Goal: Transaction & Acquisition: Purchase product/service

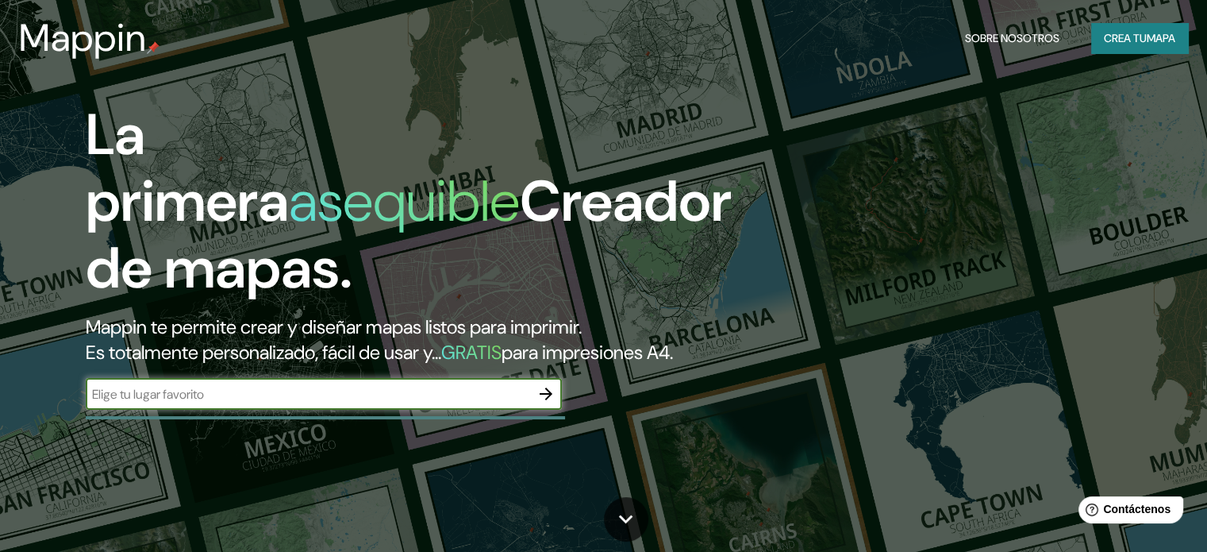
click at [331, 403] on input "text" at bounding box center [308, 394] width 444 height 18
type input "SAN [PERSON_NAME] DEL PROGRESO"
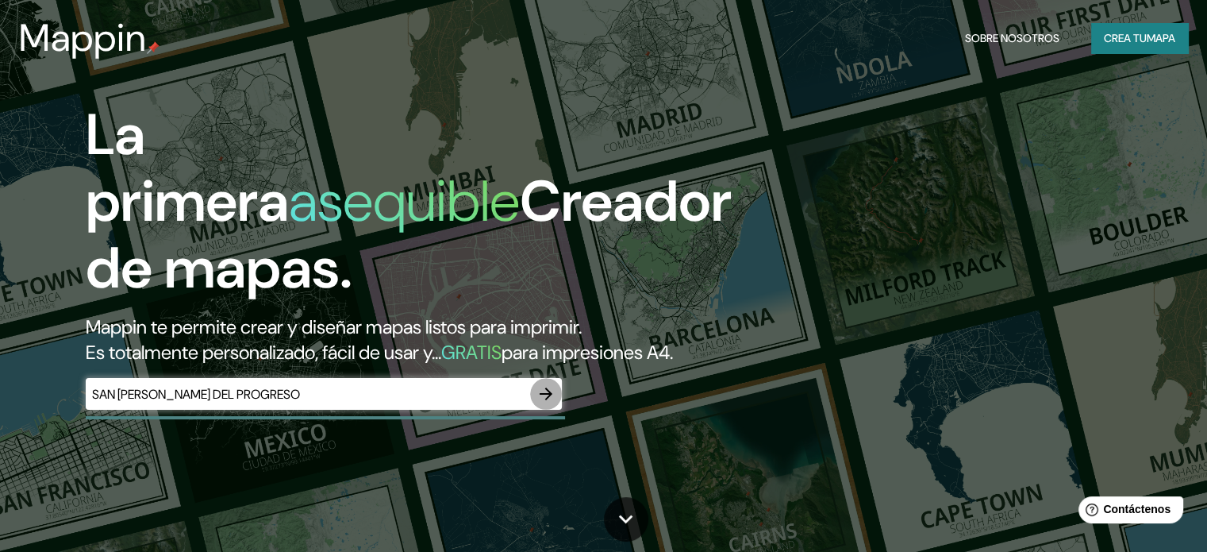
click at [549, 403] on icon "button" at bounding box center [545, 393] width 19 height 19
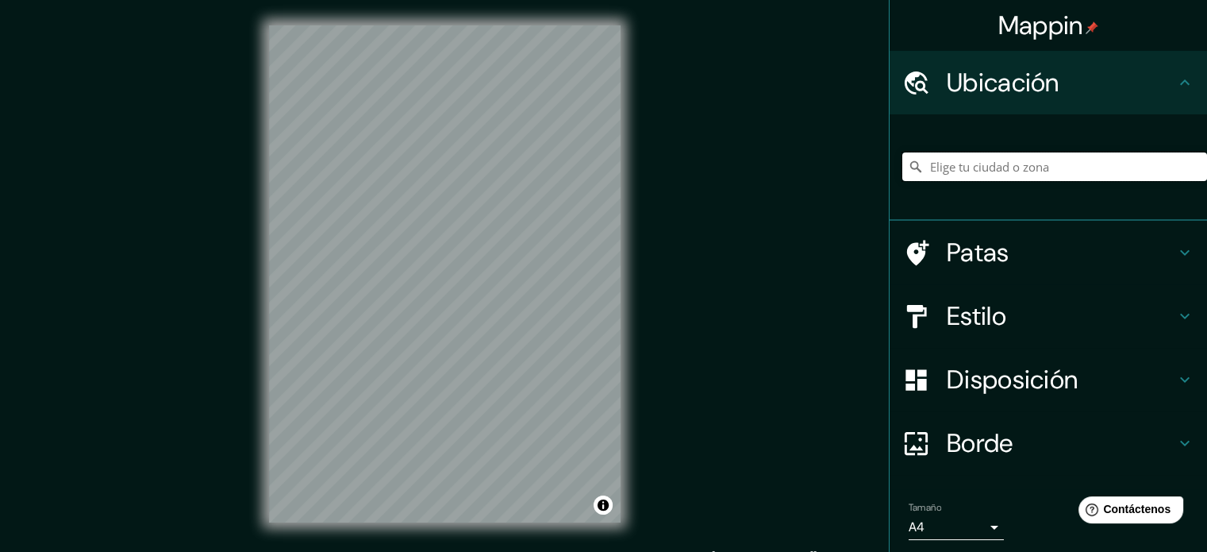
click at [1020, 164] on input "Elige tu ciudad o zona" at bounding box center [1054, 166] width 305 height 29
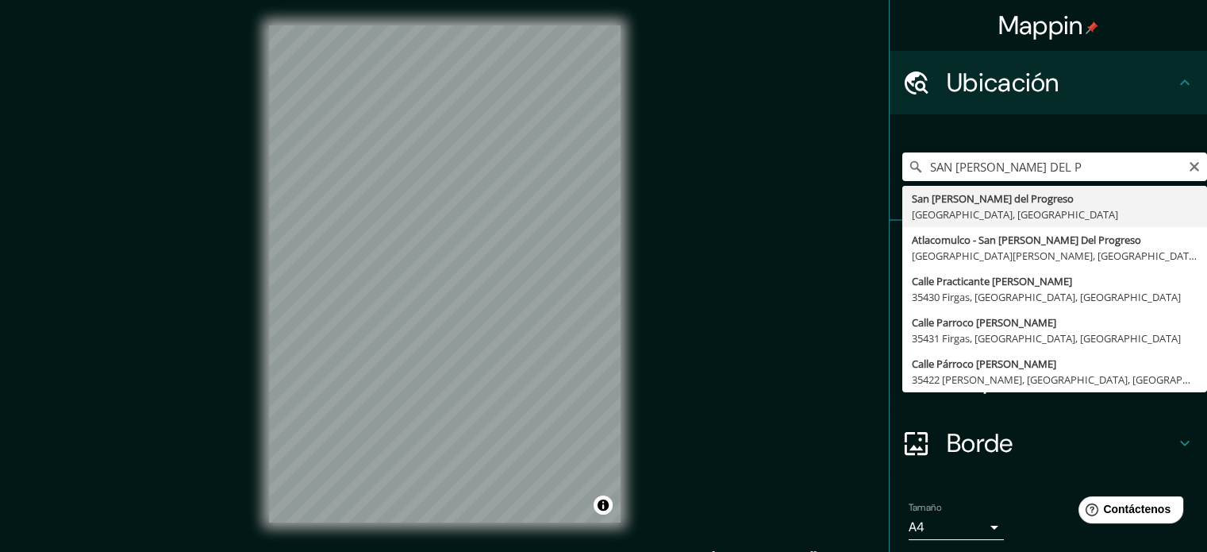
type input "San [PERSON_NAME] del Progreso, [GEOGRAPHIC_DATA], [GEOGRAPHIC_DATA]"
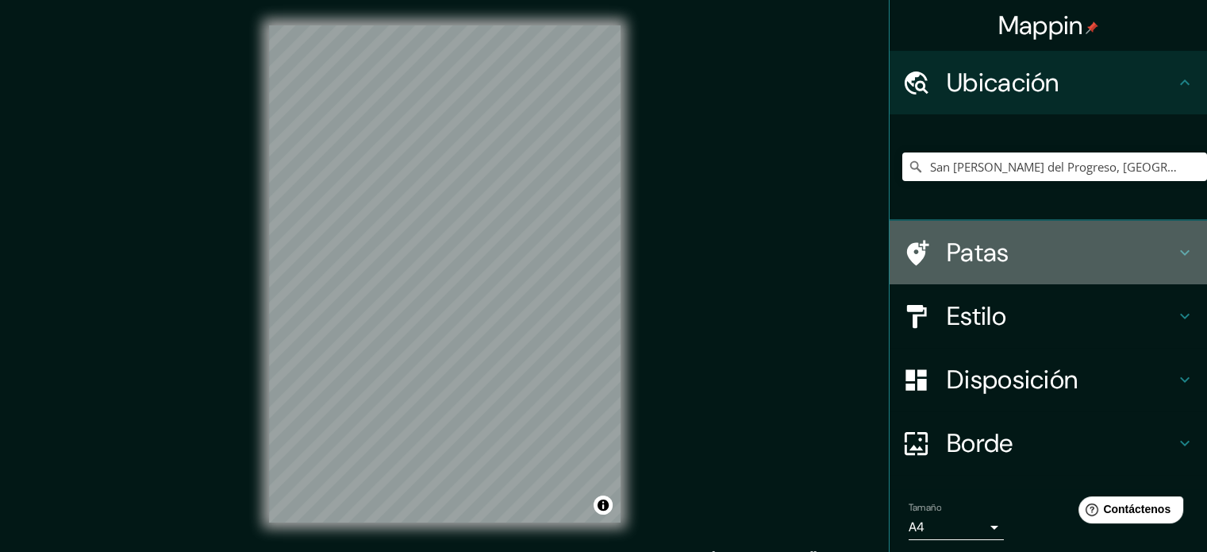
click at [1175, 254] on icon at bounding box center [1184, 252] width 19 height 19
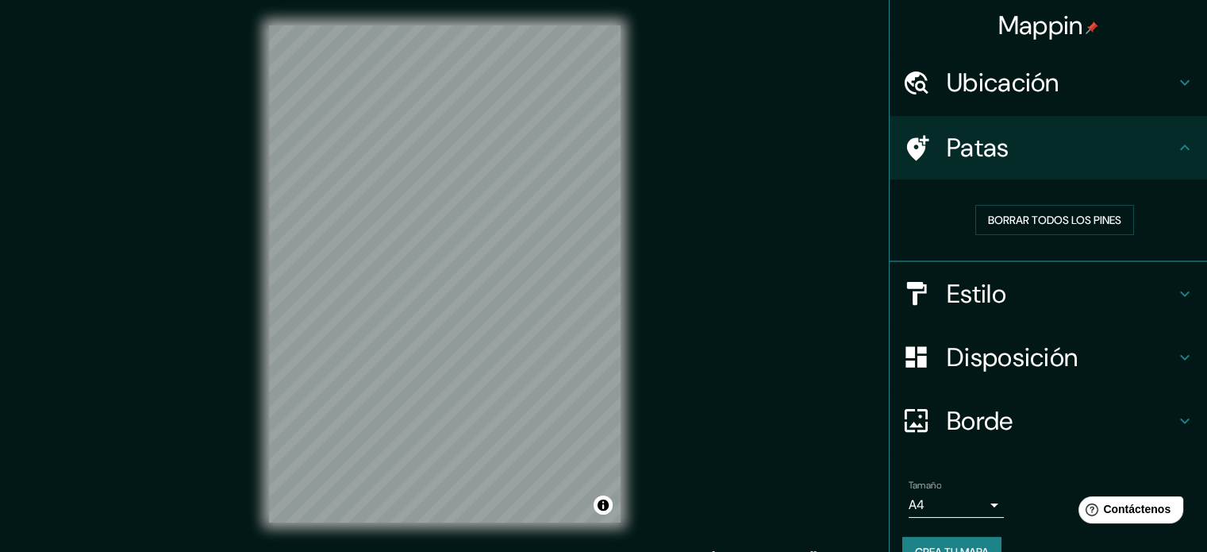
click at [1178, 147] on icon at bounding box center [1184, 147] width 19 height 19
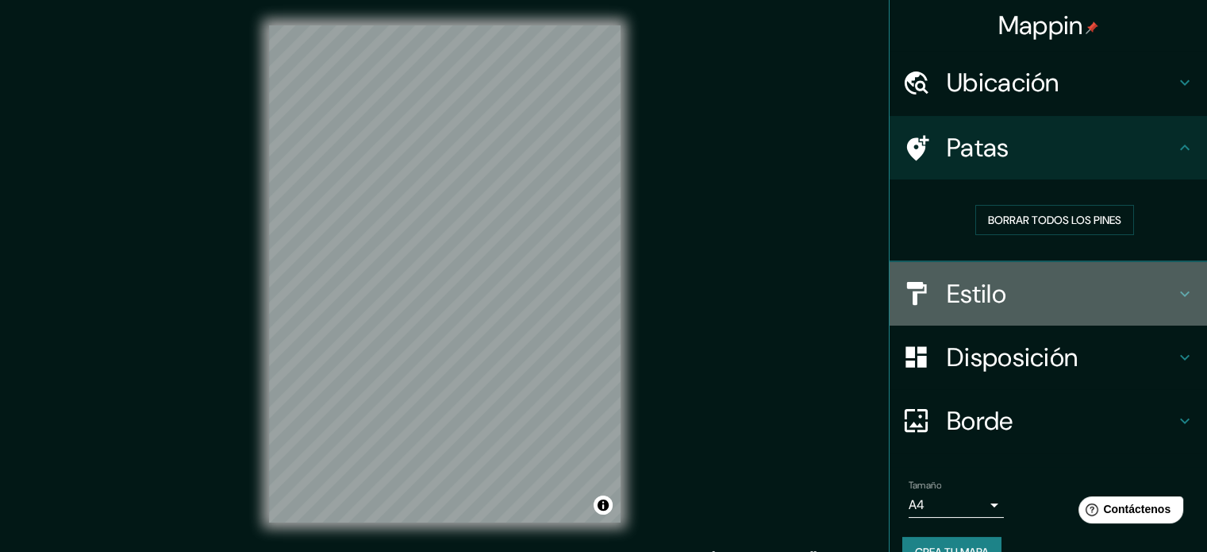
click at [1159, 290] on h4 "Estilo" at bounding box center [1061, 294] width 229 height 32
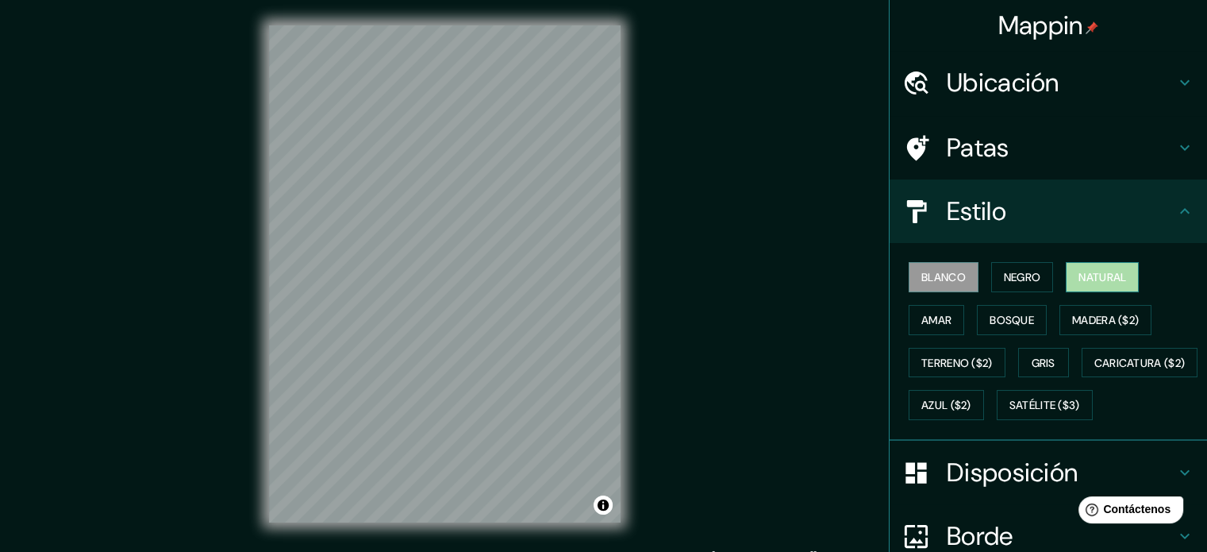
click at [1108, 279] on font "Natural" at bounding box center [1102, 277] width 48 height 14
click at [909, 313] on button "Amar" at bounding box center [937, 320] width 56 height 30
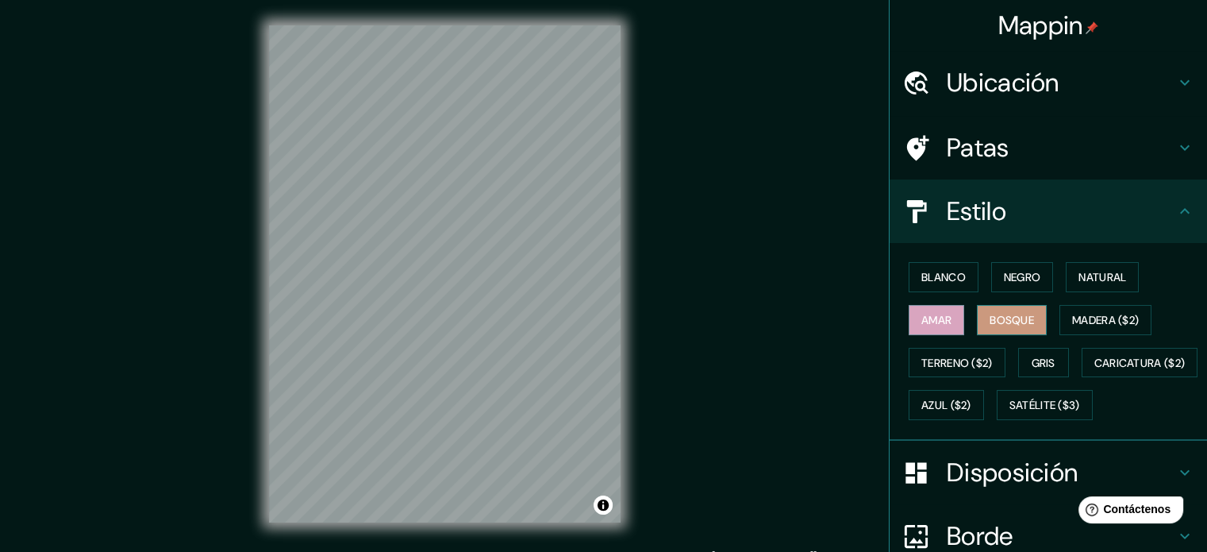
click at [990, 321] on font "Bosque" at bounding box center [1012, 320] width 44 height 14
click at [1082, 326] on font "Madera ($2)" at bounding box center [1105, 319] width 67 height 21
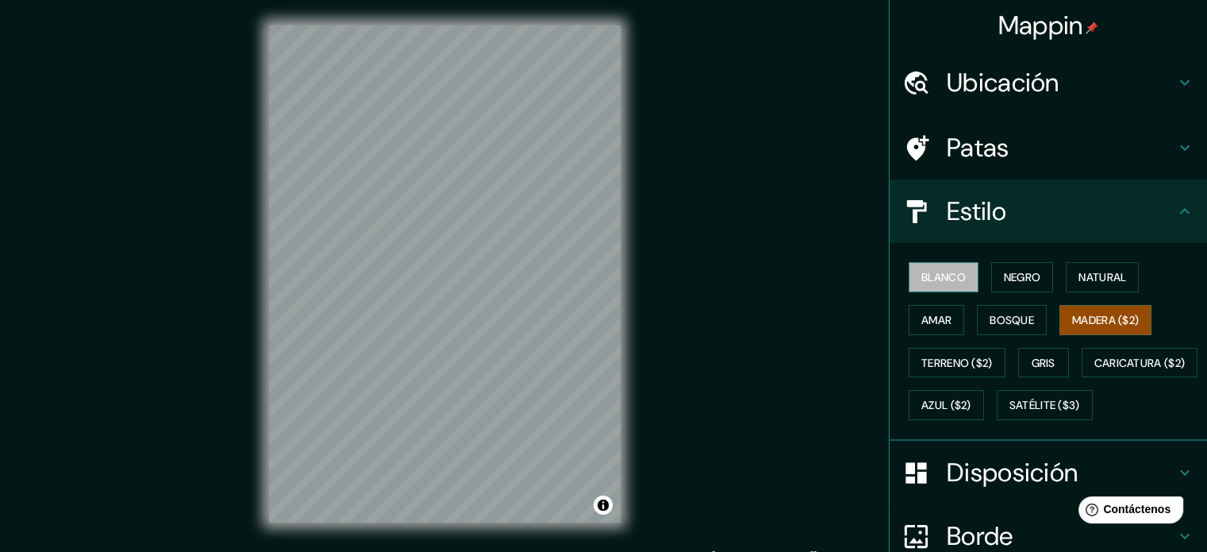
click at [945, 282] on font "Blanco" at bounding box center [943, 277] width 44 height 14
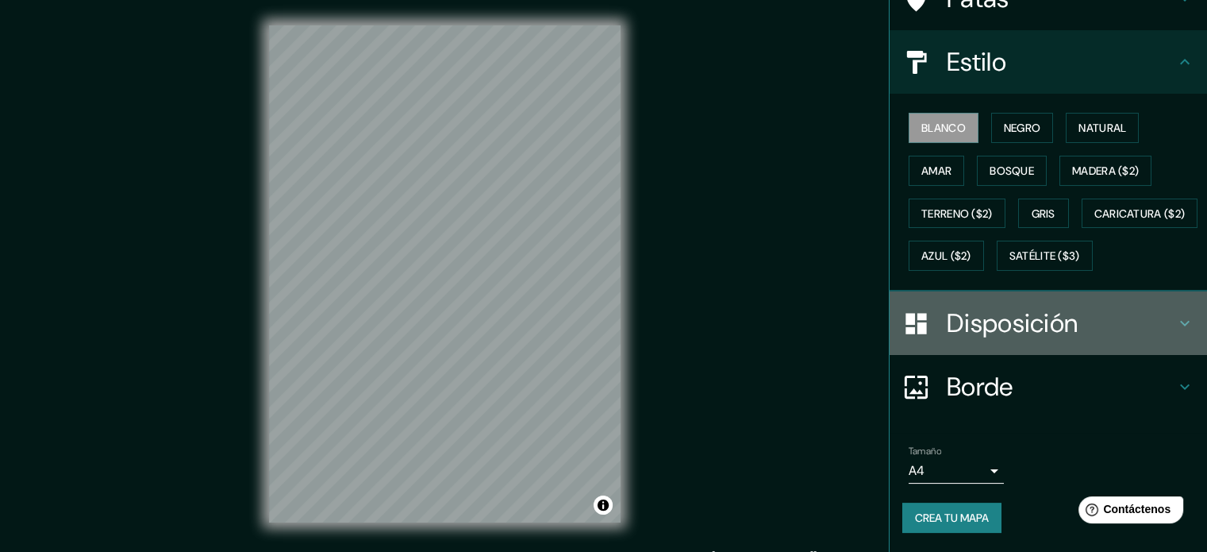
click at [1180, 323] on icon at bounding box center [1185, 324] width 10 height 6
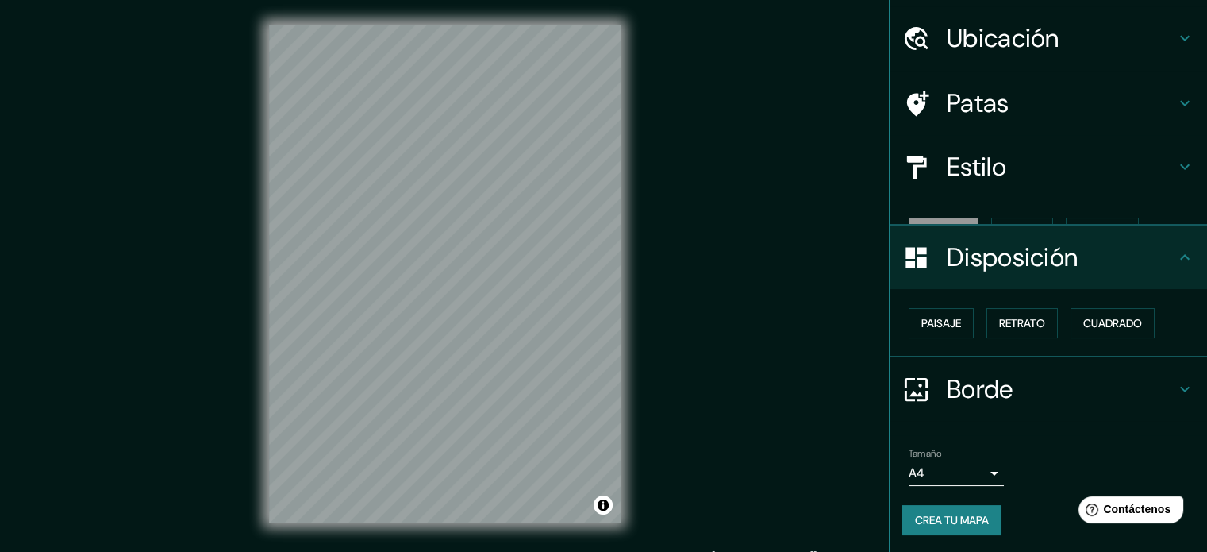
scroll to position [19, 0]
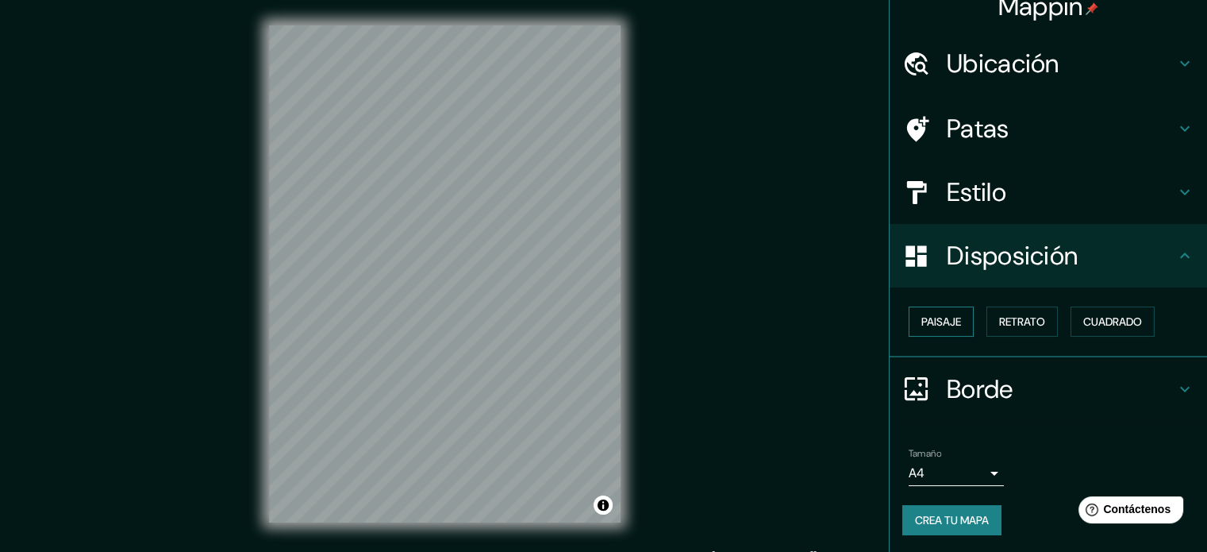
click at [944, 332] on button "Paisaje" at bounding box center [941, 321] width 65 height 30
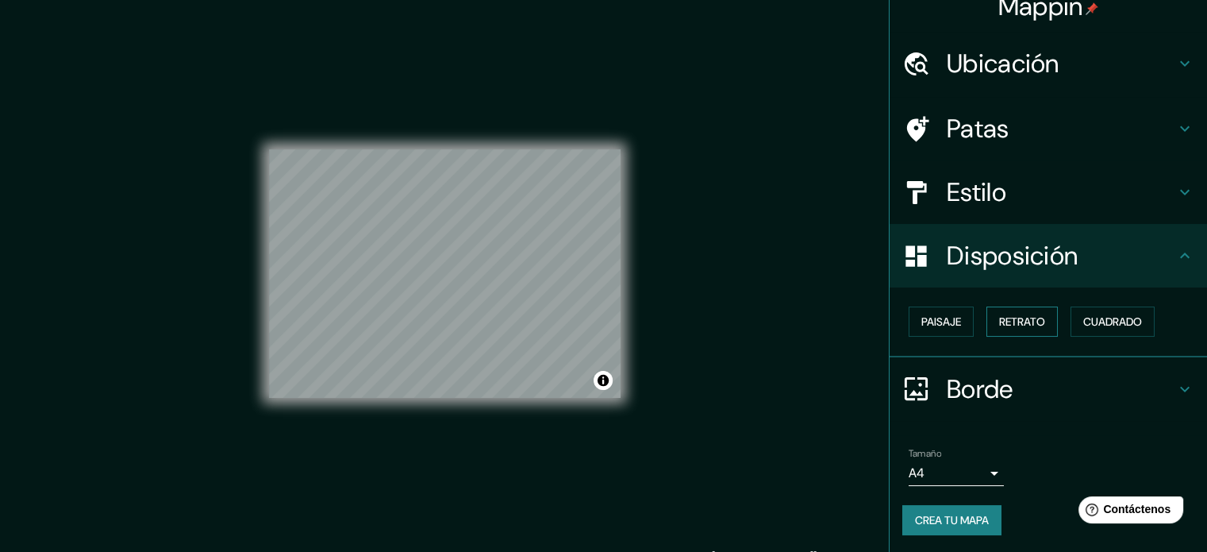
click at [1020, 325] on font "Retrato" at bounding box center [1022, 321] width 46 height 14
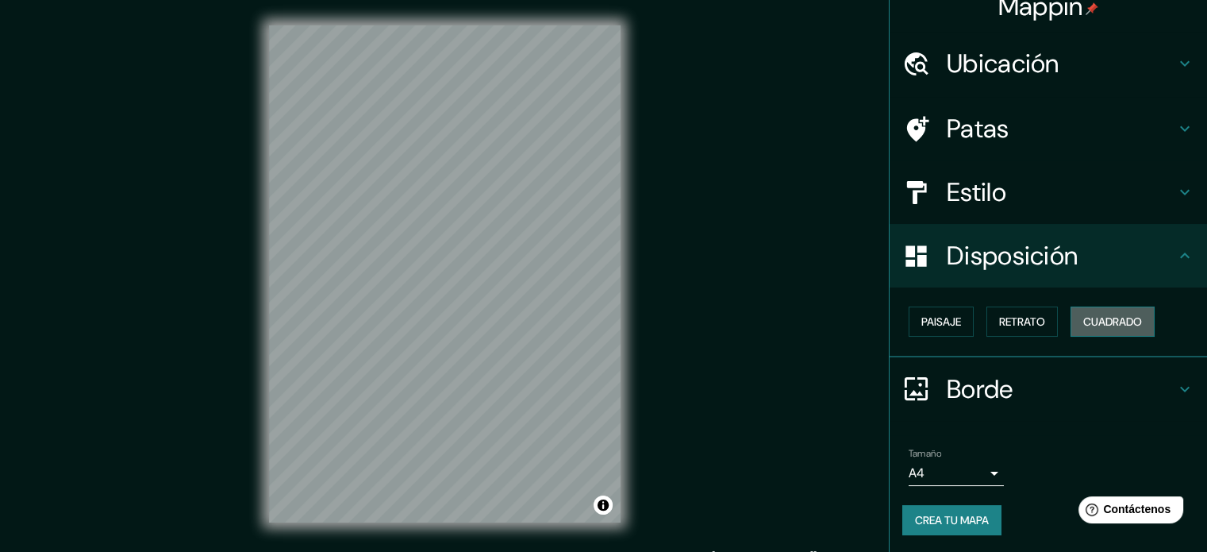
click at [1083, 324] on font "Cuadrado" at bounding box center [1112, 321] width 59 height 14
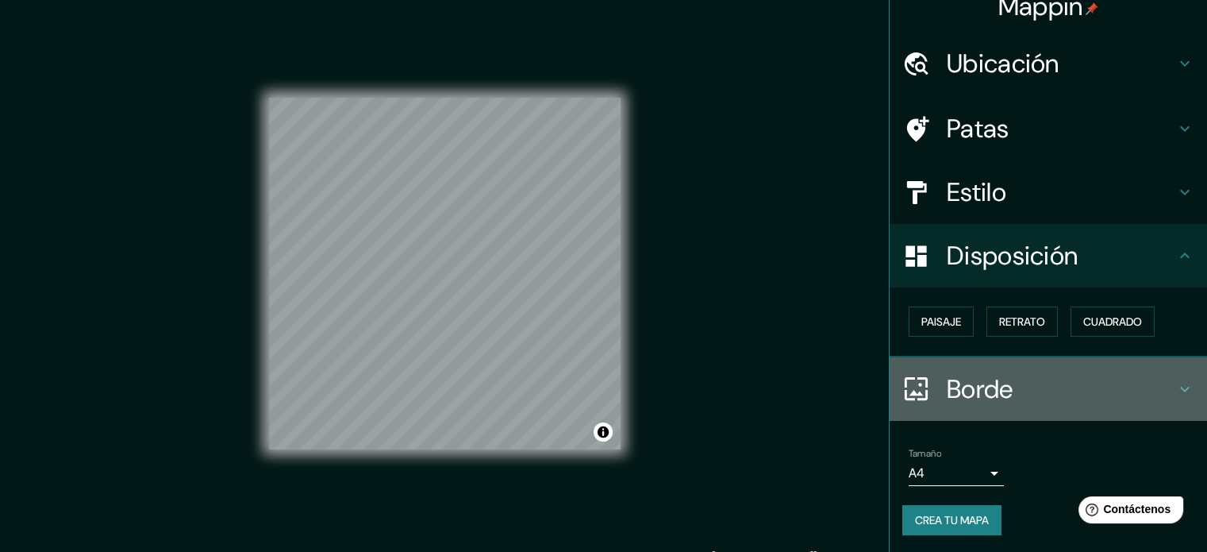
click at [1056, 380] on h4 "Borde" at bounding box center [1061, 389] width 229 height 32
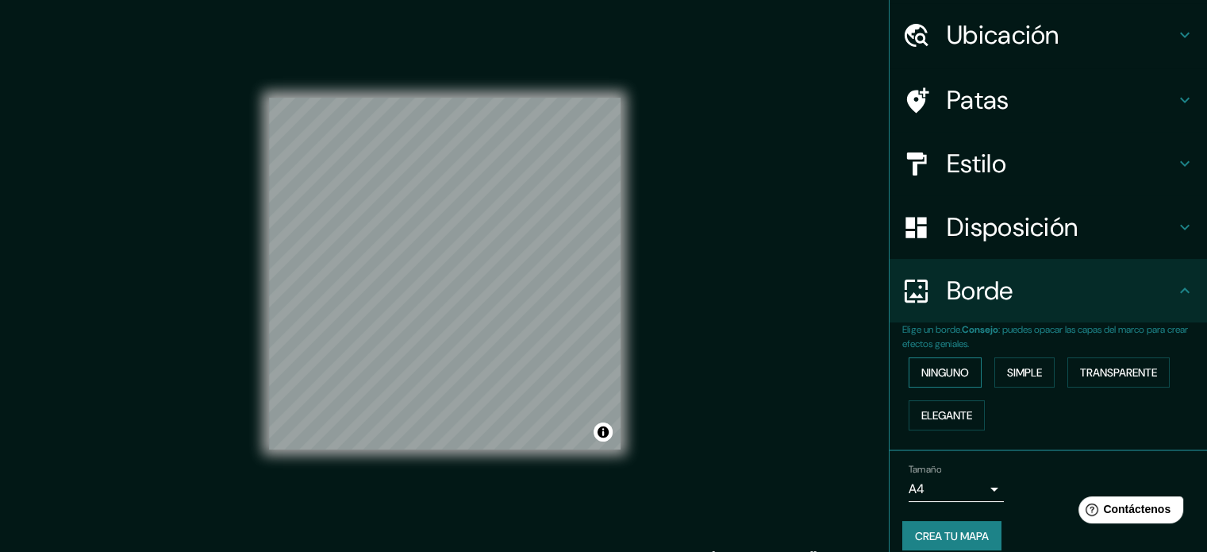
scroll to position [63, 0]
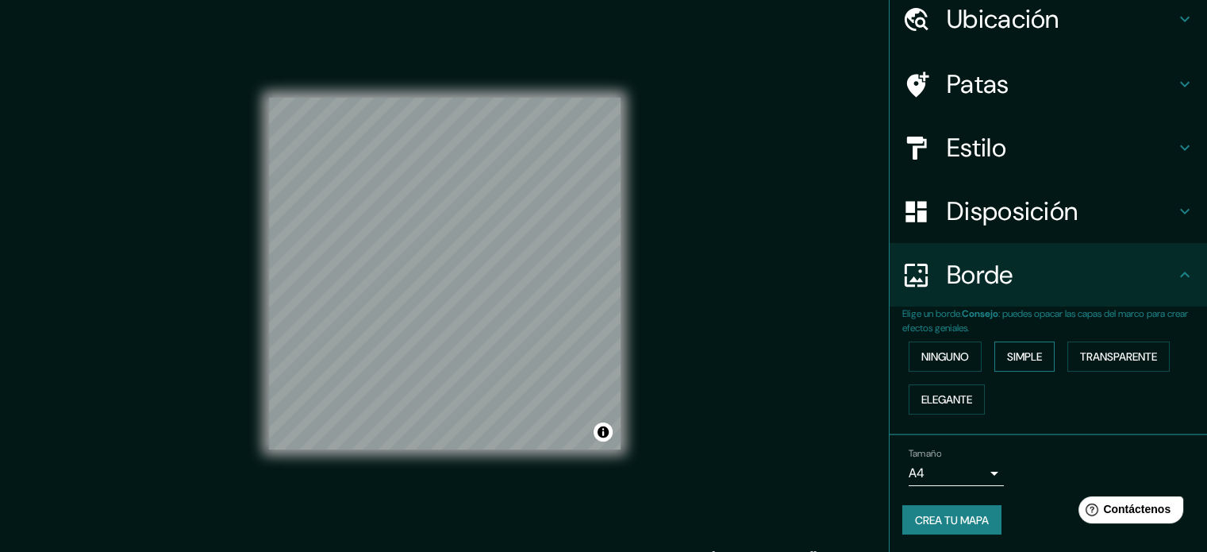
click at [1013, 349] on font "Simple" at bounding box center [1024, 356] width 35 height 14
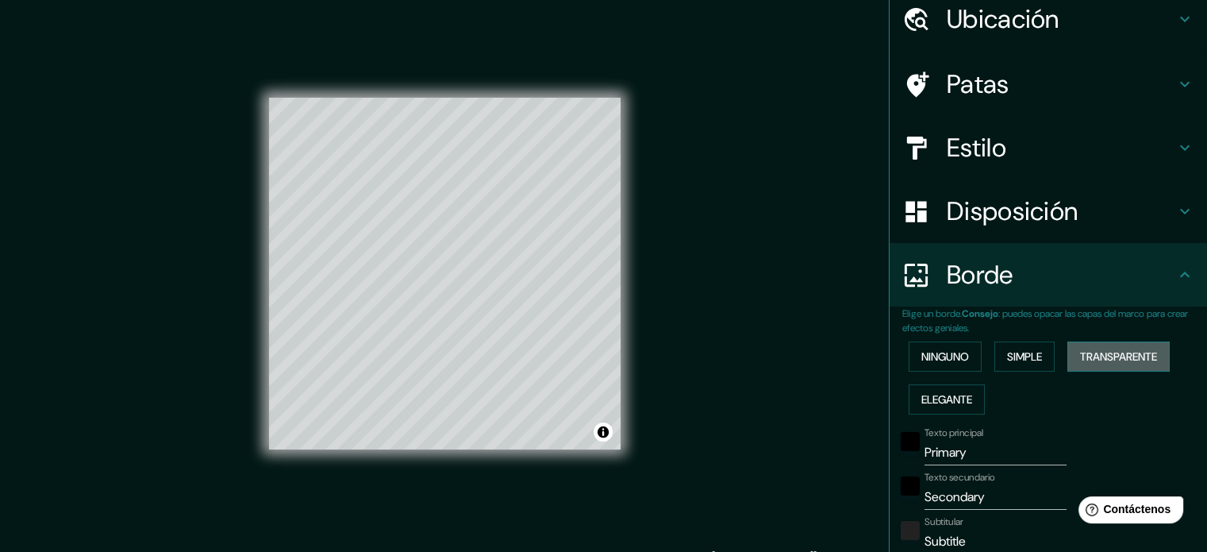
drag, startPoint x: 1112, startPoint y: 355, endPoint x: 1095, endPoint y: 353, distance: 16.7
click at [1112, 356] on font "Transparente" at bounding box center [1118, 356] width 77 height 14
drag, startPoint x: 956, startPoint y: 396, endPoint x: 943, endPoint y: 383, distance: 18.5
click at [956, 396] on font "Elegante" at bounding box center [946, 399] width 51 height 14
click at [926, 358] on font "Ninguno" at bounding box center [945, 356] width 48 height 14
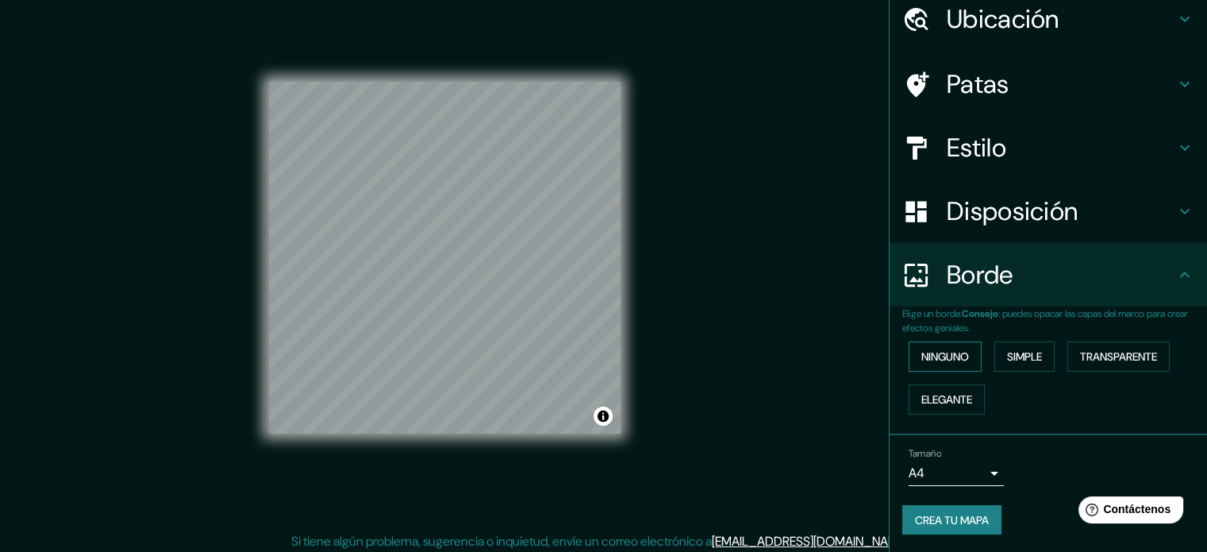
scroll to position [21, 0]
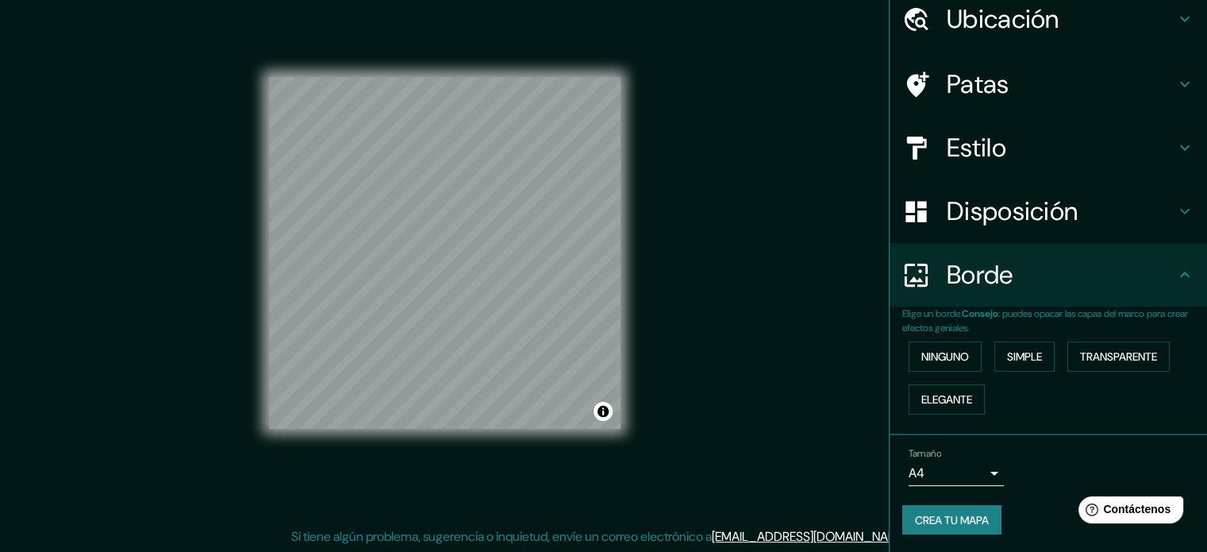
click at [981, 464] on body "Mappin Ubicación [GEOGRAPHIC_DATA][PERSON_NAME], [GEOGRAPHIC_DATA], [GEOGRAPHIC…" at bounding box center [603, 255] width 1207 height 552
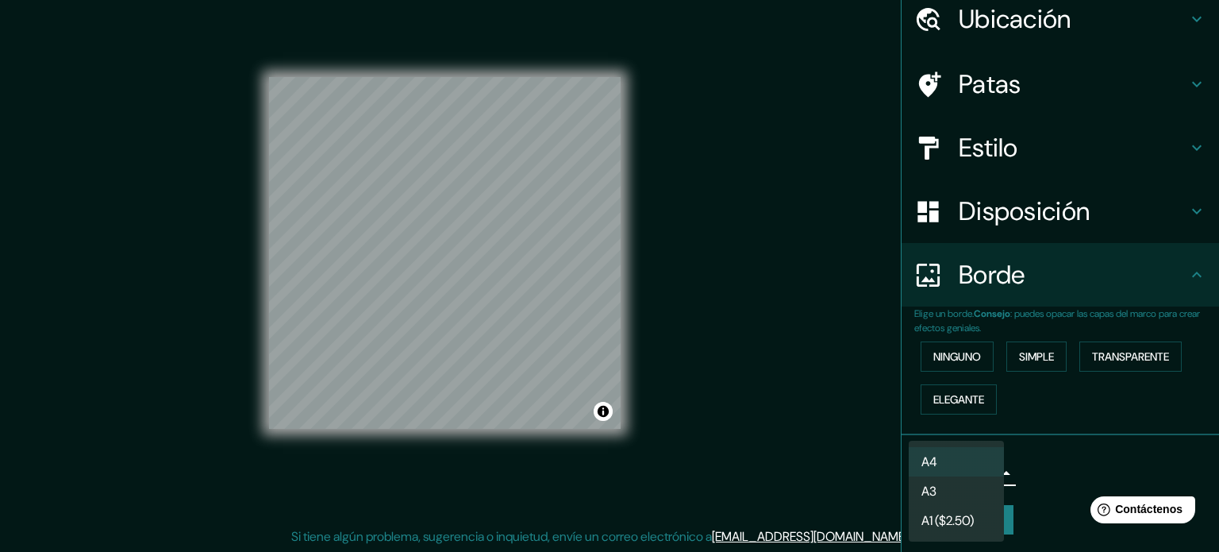
drag, startPoint x: 730, startPoint y: 360, endPoint x: 730, endPoint y: 345, distance: 15.1
click at [730, 357] on div at bounding box center [609, 276] width 1219 height 552
